Goal: Task Accomplishment & Management: Use online tool/utility

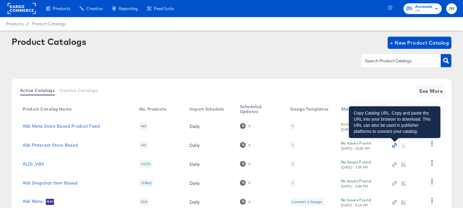
click at [394, 145] on icon "button" at bounding box center [395, 145] width 4 height 4
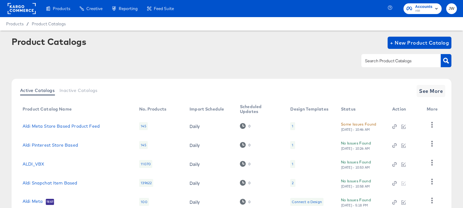
click at [291, 146] on div "1" at bounding box center [292, 145] width 5 height 8
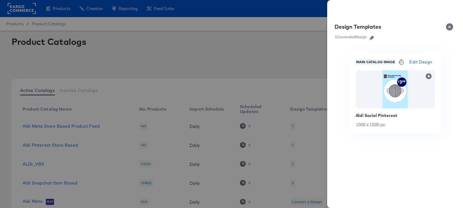
click at [264, 53] on div at bounding box center [231, 104] width 463 height 208
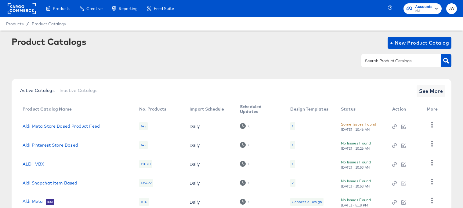
click at [67, 146] on link "Aldi Pinterest Store Based" at bounding box center [51, 145] width 56 height 5
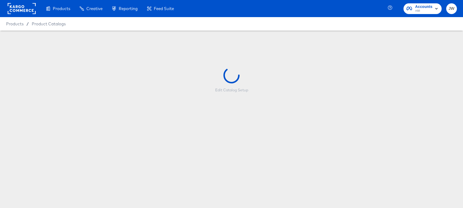
scroll to position [15, 0]
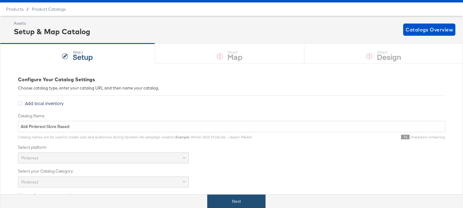
click at [221, 203] on button "Next" at bounding box center [236, 202] width 58 height 14
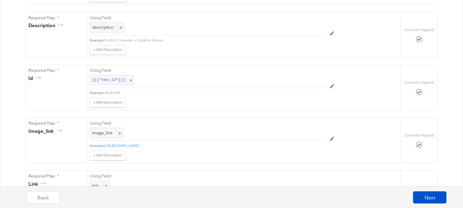
scroll to position [174, 0]
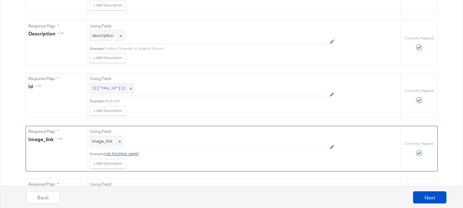
click at [139, 153] on link "[URL][DOMAIN_NAME]" at bounding box center [121, 154] width 35 height 5
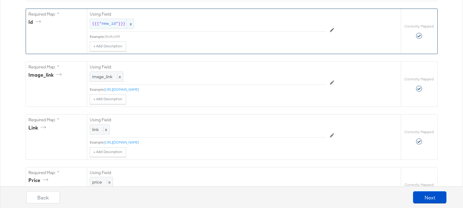
scroll to position [259, 0]
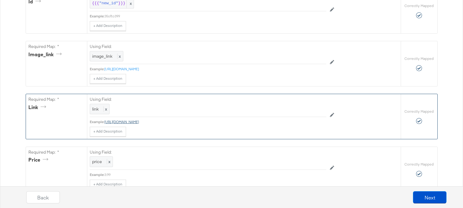
click at [130, 123] on link "[URL][DOMAIN_NAME]" at bounding box center [121, 121] width 35 height 5
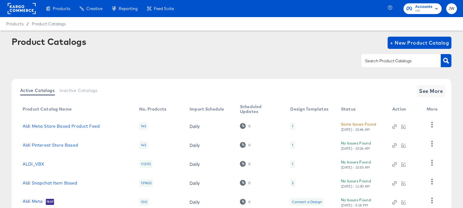
click at [358, 126] on div "Some Issues Found" at bounding box center [358, 124] width 35 height 6
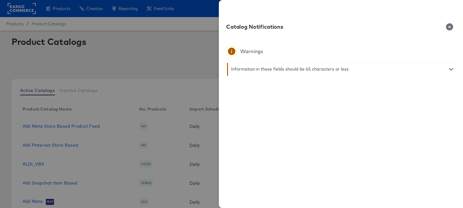
click at [156, 95] on div at bounding box center [231, 104] width 463 height 208
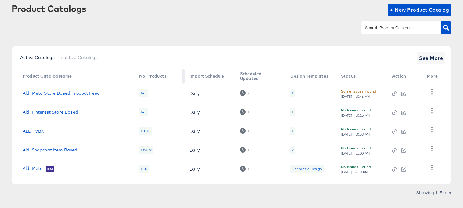
scroll to position [44, 0]
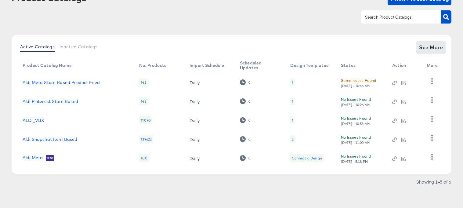
click at [427, 46] on span "See More" at bounding box center [431, 47] width 24 height 9
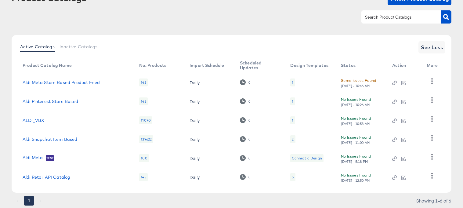
scroll to position [59, 0]
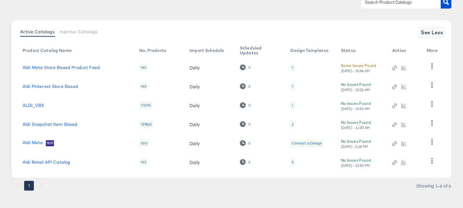
click at [290, 124] on div "2" at bounding box center [292, 124] width 5 height 8
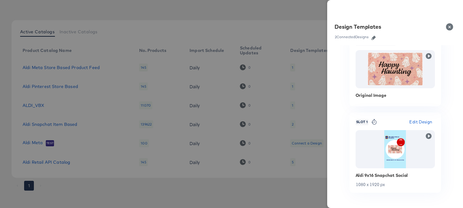
scroll to position [26, 0]
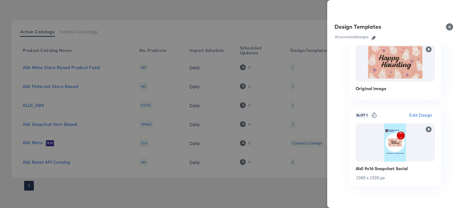
click at [201, 23] on div at bounding box center [231, 104] width 463 height 208
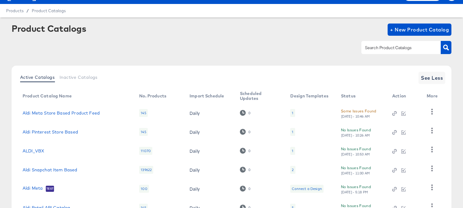
scroll to position [12, 0]
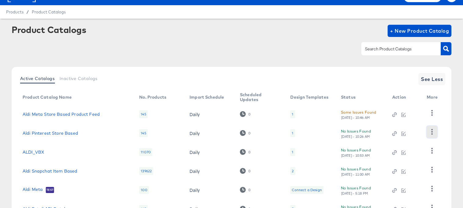
click at [431, 134] on icon "button" at bounding box center [432, 132] width 6 height 6
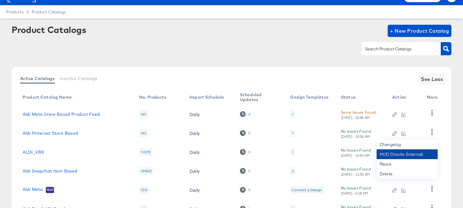
click at [398, 152] on div "HUD Checks (Internal)" at bounding box center [407, 154] width 61 height 10
click at [141, 38] on div "Product Catalogs + New Product Catalog" at bounding box center [232, 43] width 440 height 37
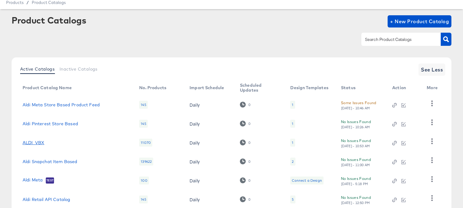
scroll to position [27, 0]
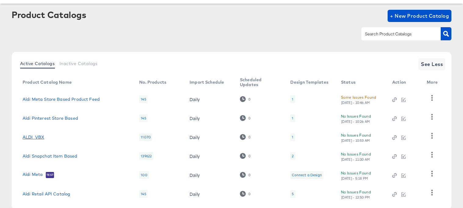
click at [37, 136] on link "ALDI_VBX" at bounding box center [34, 137] width 22 height 5
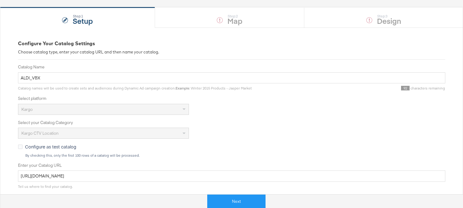
scroll to position [51, 0]
click at [224, 200] on button "Next" at bounding box center [236, 202] width 58 height 14
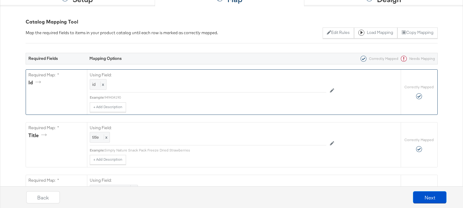
scroll to position [0, 0]
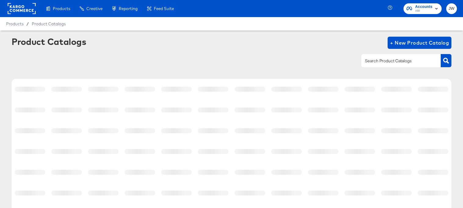
scroll to position [27, 0]
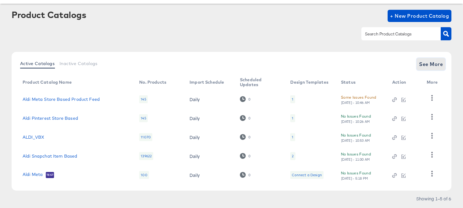
click at [434, 61] on span "See More" at bounding box center [431, 64] width 24 height 9
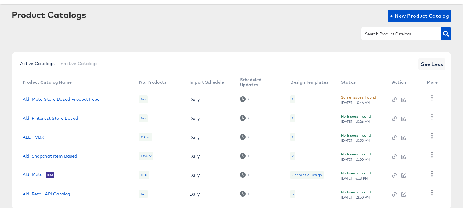
scroll to position [50, 0]
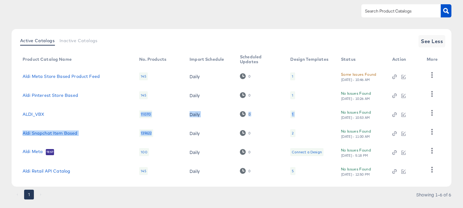
drag, startPoint x: 119, startPoint y: 114, endPoint x: 152, endPoint y: 134, distance: 38.5
click at [153, 133] on tbody "Aldi Meta Store Based Product Feed 145 Daily 0 1 Some Issues Found [DATE] - 10:…" at bounding box center [232, 124] width 428 height 114
click at [126, 125] on td "Aldi Snapchat Item Based" at bounding box center [76, 133] width 117 height 19
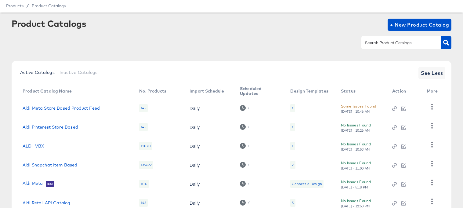
scroll to position [0, 0]
